Goal: Task Accomplishment & Management: Manage account settings

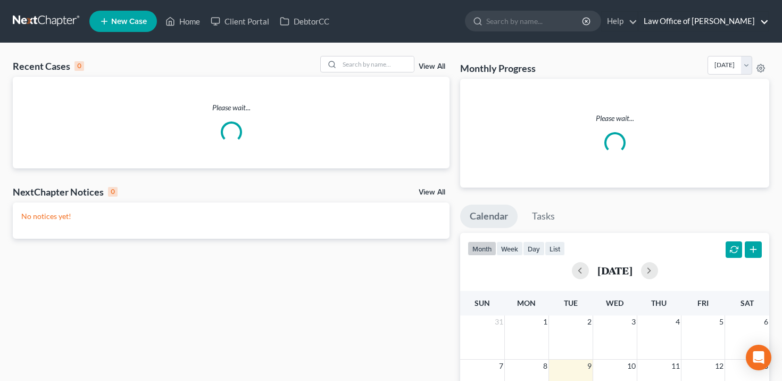
click at [743, 17] on link "Law Office of [PERSON_NAME]" at bounding box center [704, 21] width 130 height 19
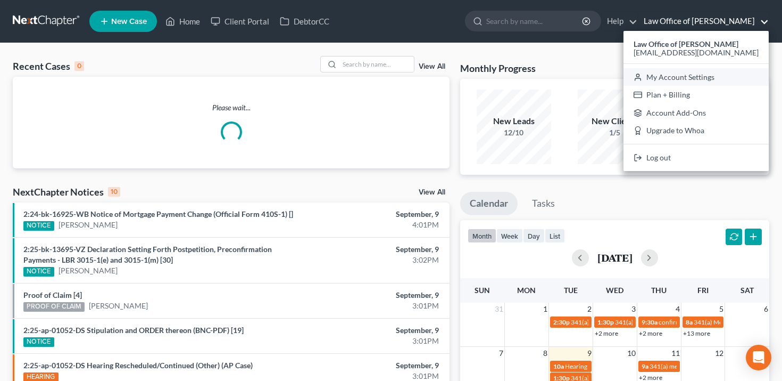
click at [676, 80] on link "My Account Settings" at bounding box center [696, 77] width 145 height 18
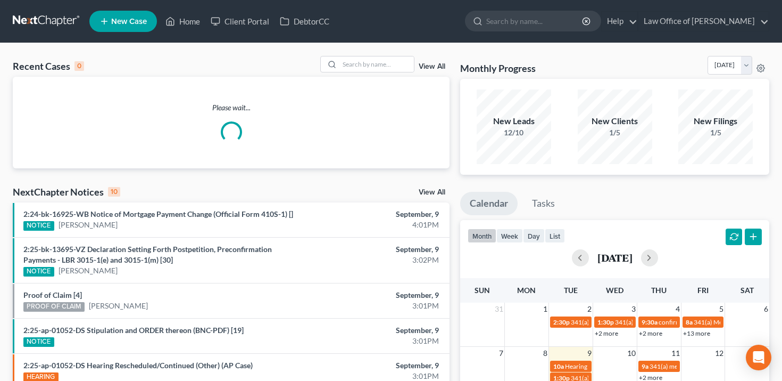
select select "29"
select select "4"
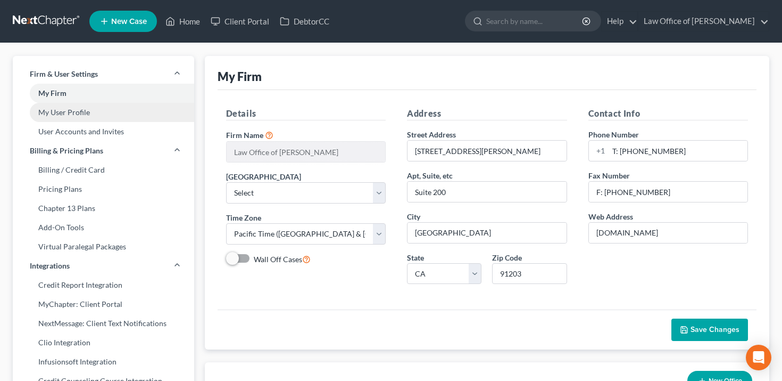
click at [152, 114] on link "My User Profile" at bounding box center [103, 112] width 181 height 19
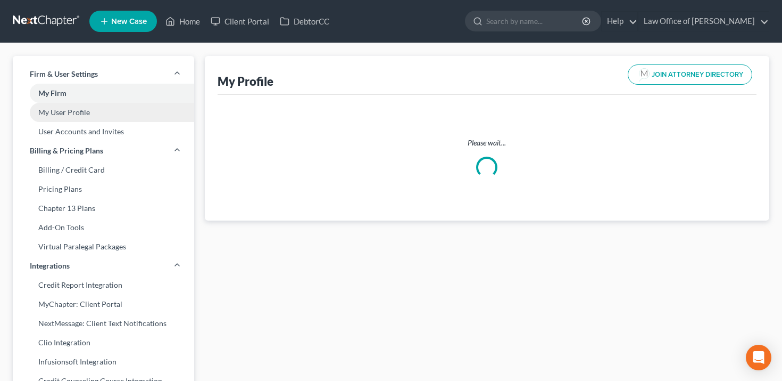
select select "4"
select select "7"
select select "attorney"
select select "0"
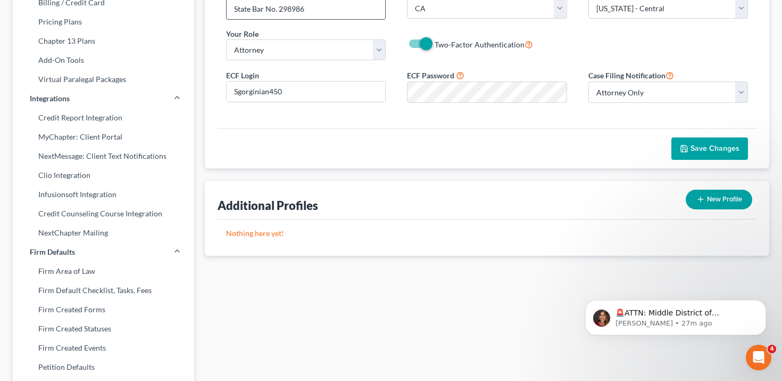
scroll to position [168, 0]
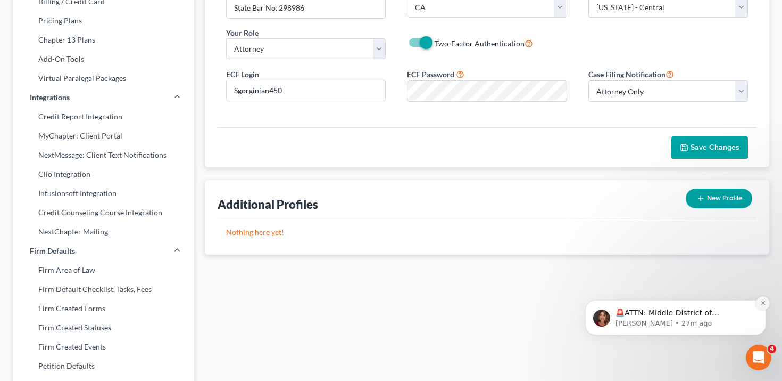
click at [762, 302] on icon "Dismiss notification" at bounding box center [763, 303] width 6 height 6
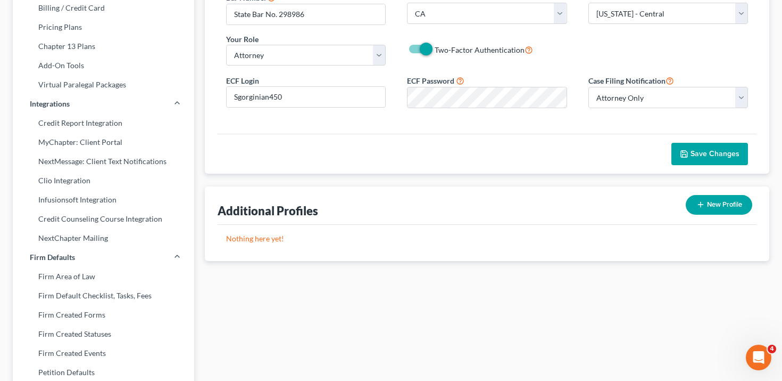
scroll to position [164, 0]
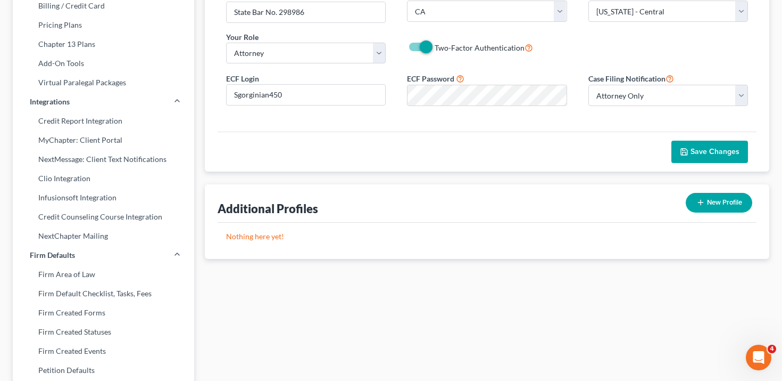
click at [711, 196] on button "New Profile" at bounding box center [719, 203] width 67 height 20
select select "7"
